Goal: Task Accomplishment & Management: Manage account settings

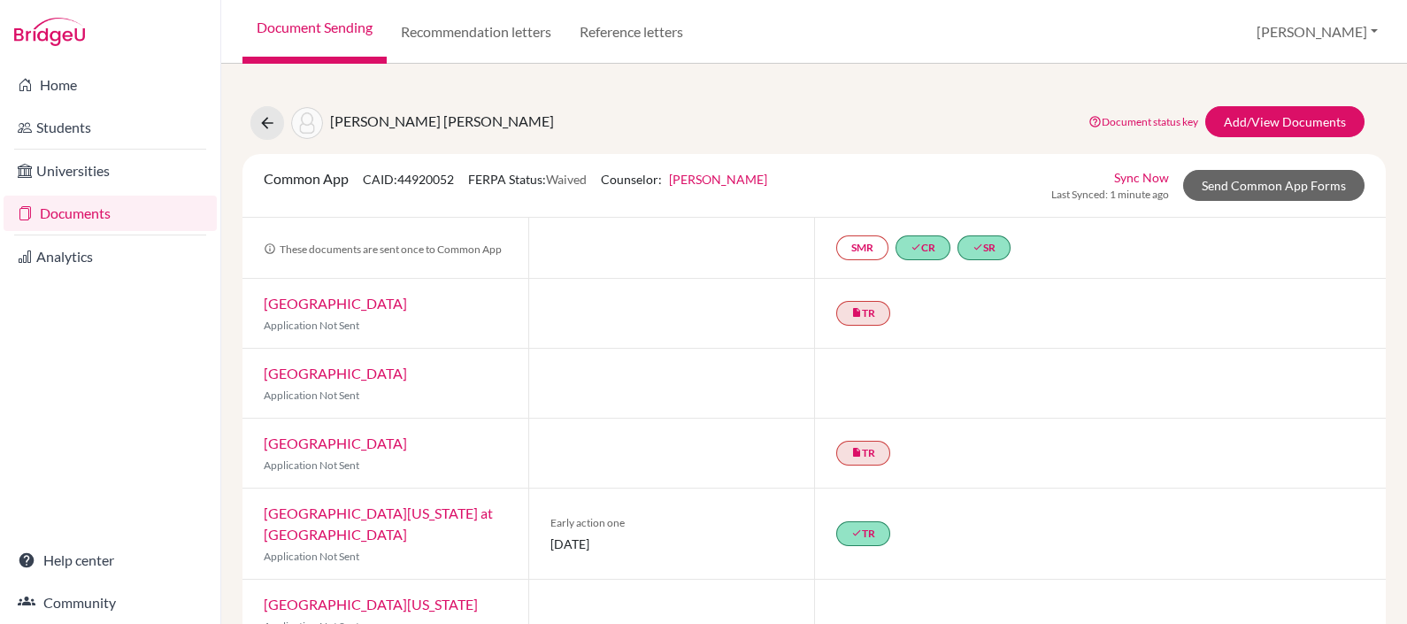
click at [90, 207] on link "Documents" at bounding box center [110, 213] width 213 height 35
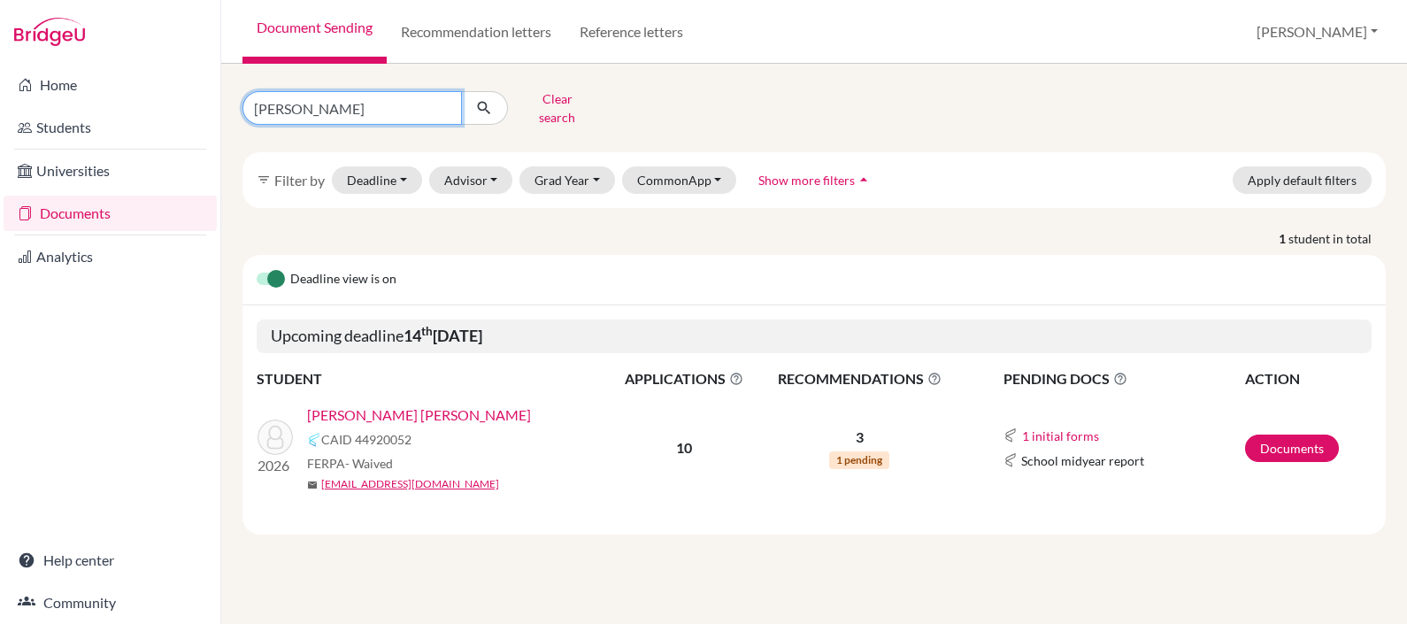
drag, startPoint x: 372, startPoint y: 118, endPoint x: 223, endPoint y: 53, distance: 162.1
click at [223, 53] on div "Document Sending Recommendation letters Reference letters Patricia Profile Scho…" at bounding box center [814, 312] width 1186 height 624
type input "jaramillo"
click button "submit" at bounding box center [484, 108] width 47 height 34
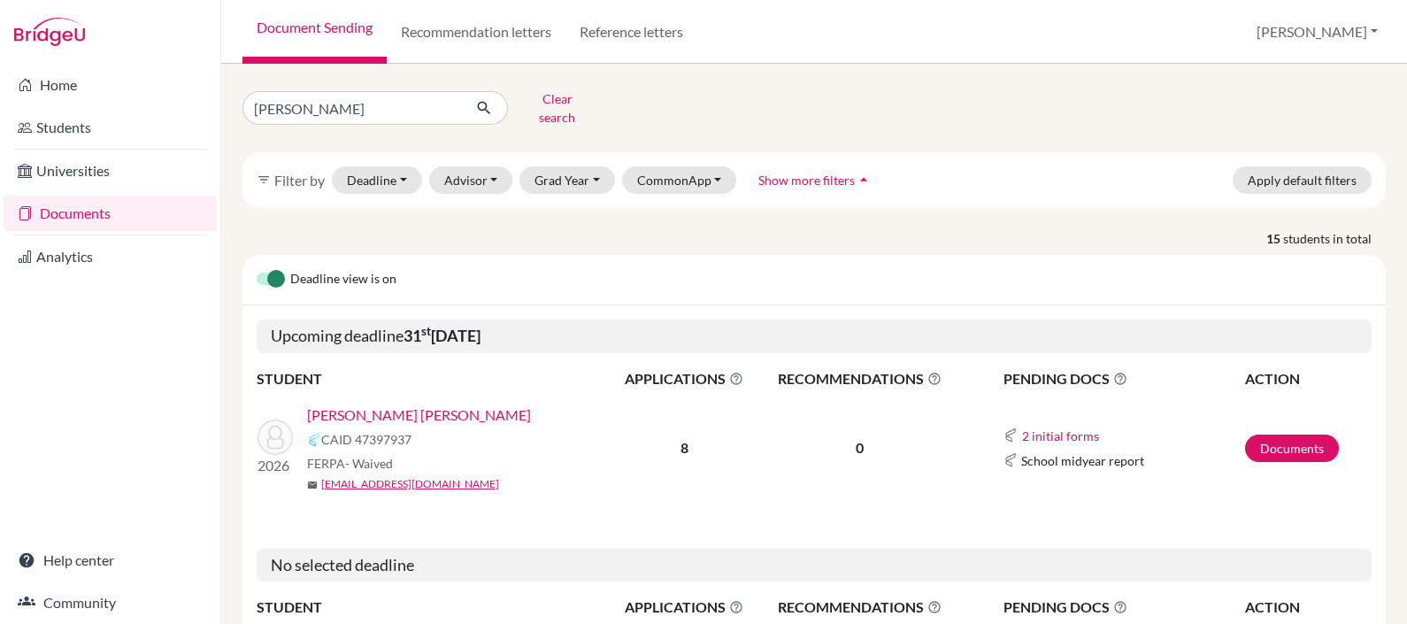
click at [417, 404] on link "Jaramillo Altamirano, Jose Maria" at bounding box center [419, 414] width 224 height 21
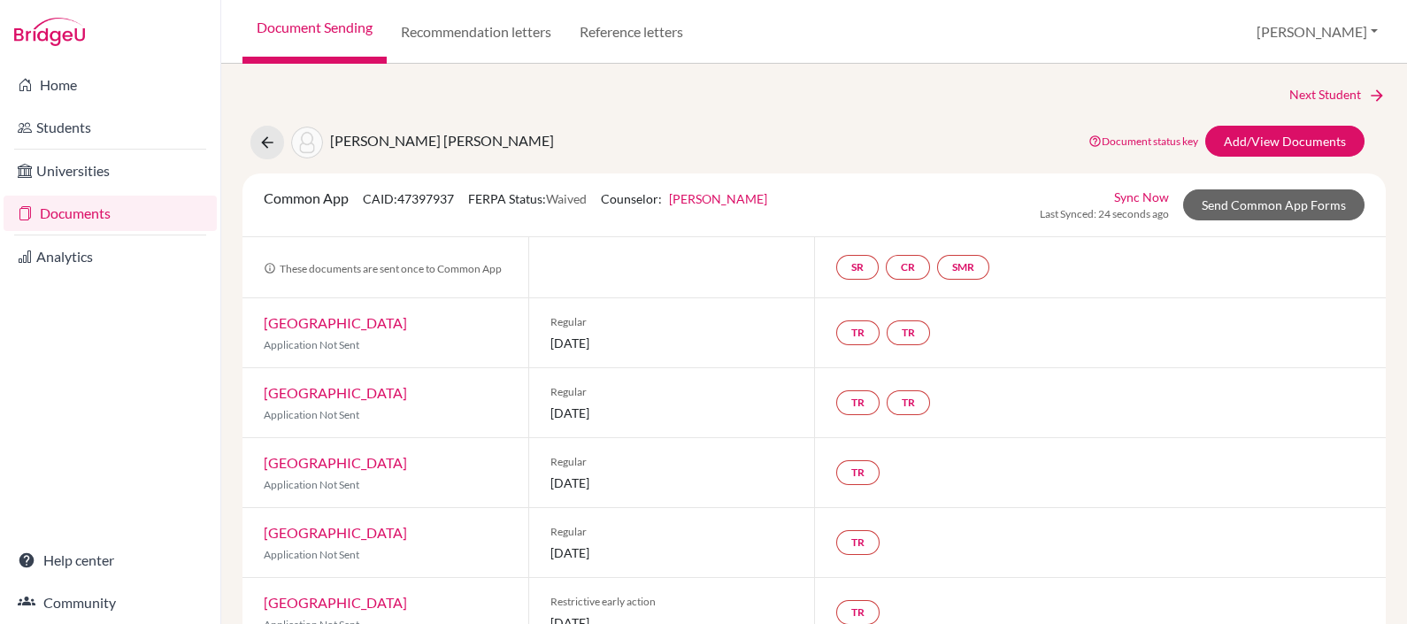
scroll to position [293, 0]
